Goal: Find contact information: Find contact information

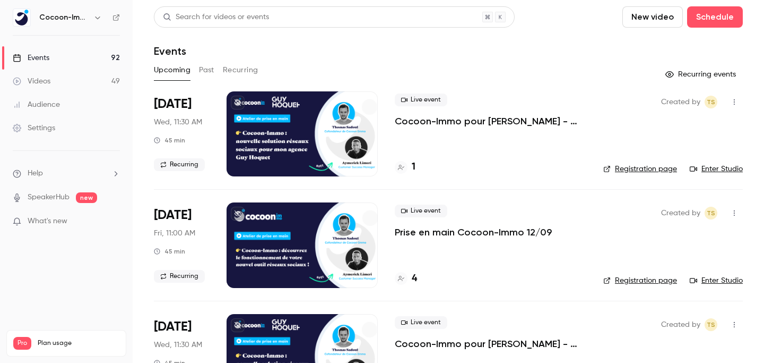
scroll to position [28, 0]
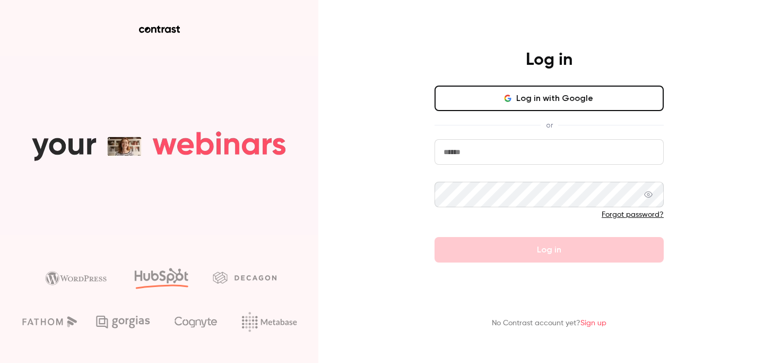
click at [534, 102] on button "Log in with Google" at bounding box center [549, 97] width 229 height 25
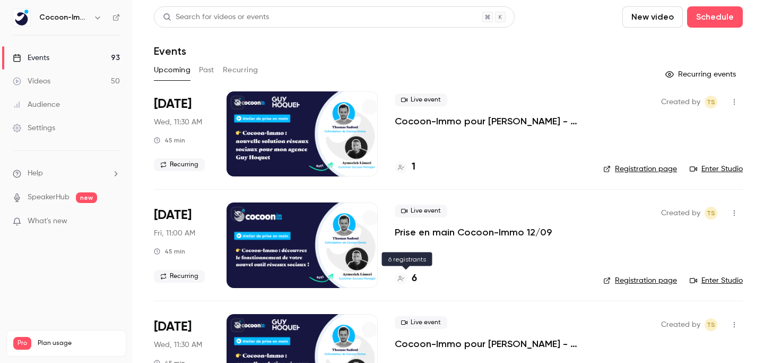
click at [408, 279] on div "6" at bounding box center [406, 278] width 22 height 14
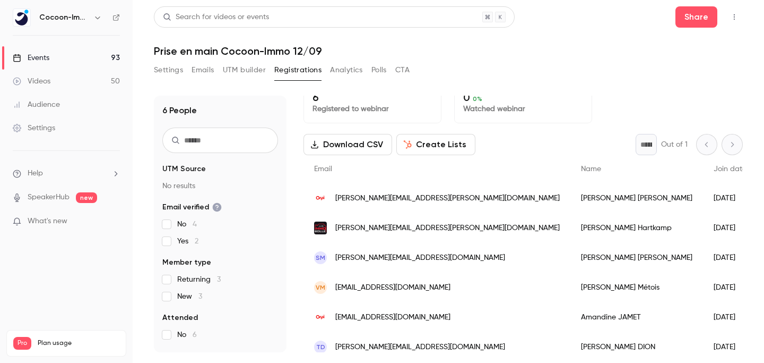
scroll to position [14, 0]
click at [385, 191] on div "caroline.ferrigno@orpi.com" at bounding box center [437, 198] width 267 height 30
